Goal: Information Seeking & Learning: Learn about a topic

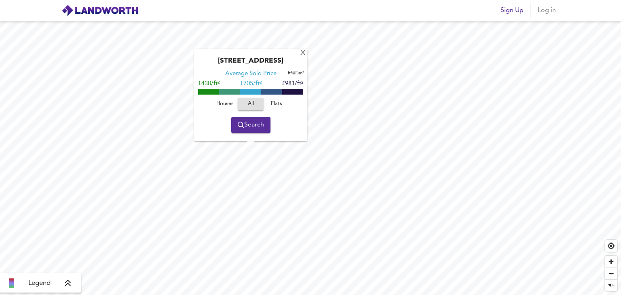
click at [247, 125] on div "[GEOGRAPHIC_DATA] Average Sold Price ft² m² £430/ft² £ 705/ft² £981/ft² Houses …" at bounding box center [310, 158] width 621 height 274
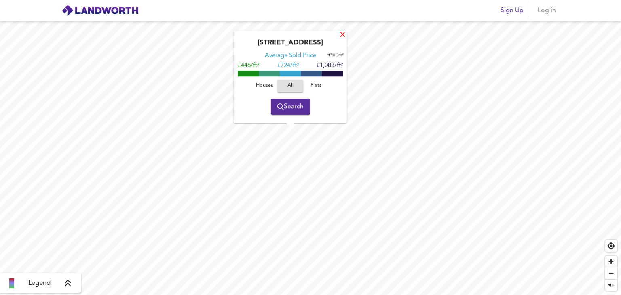
click at [341, 34] on div "X" at bounding box center [342, 36] width 7 height 8
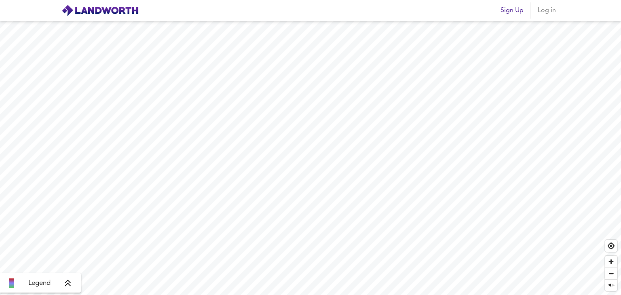
click at [86, 11] on img at bounding box center [99, 10] width 77 height 12
